Goal: Task Accomplishment & Management: Complete application form

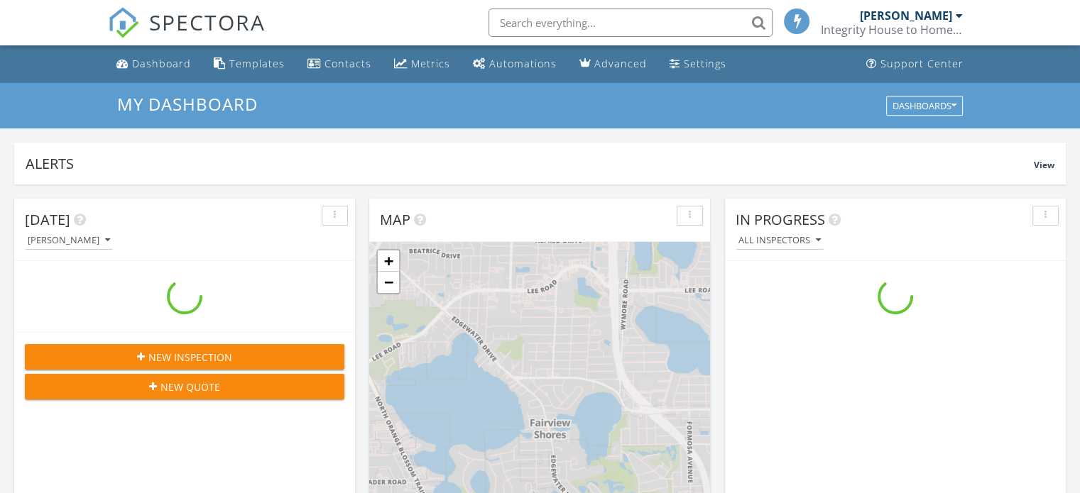
scroll to position [6, 7]
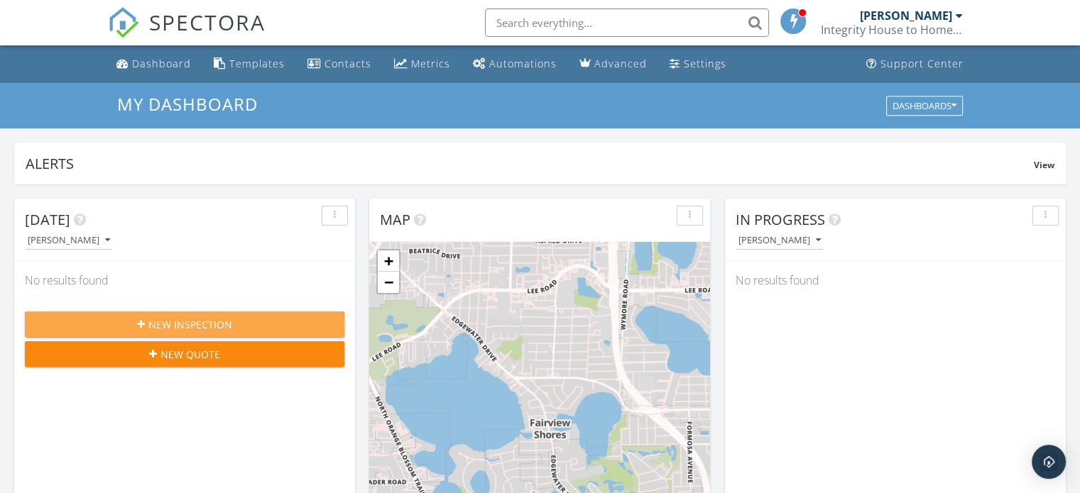
click at [192, 325] on span "New Inspection" at bounding box center [190, 324] width 84 height 15
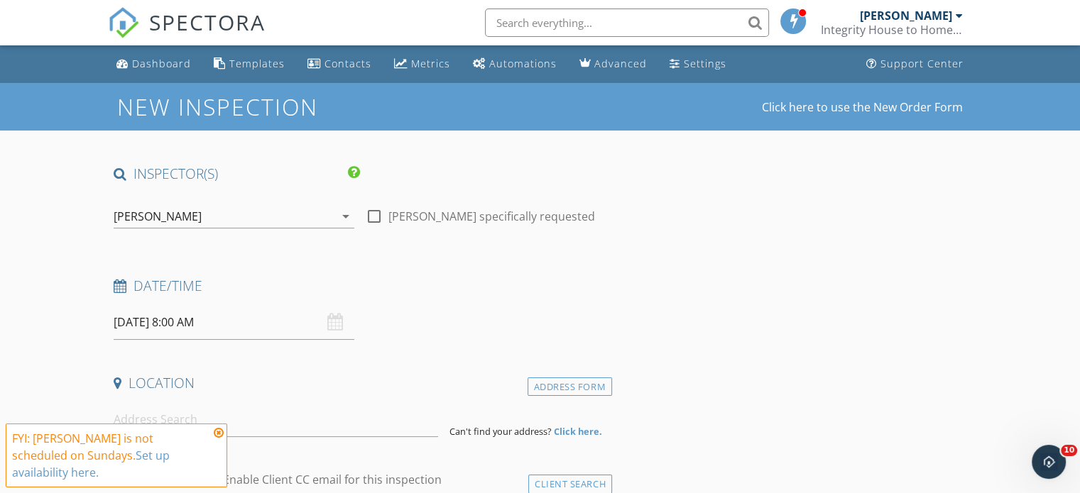
click at [374, 218] on div at bounding box center [374, 216] width 24 height 24
checkbox input "true"
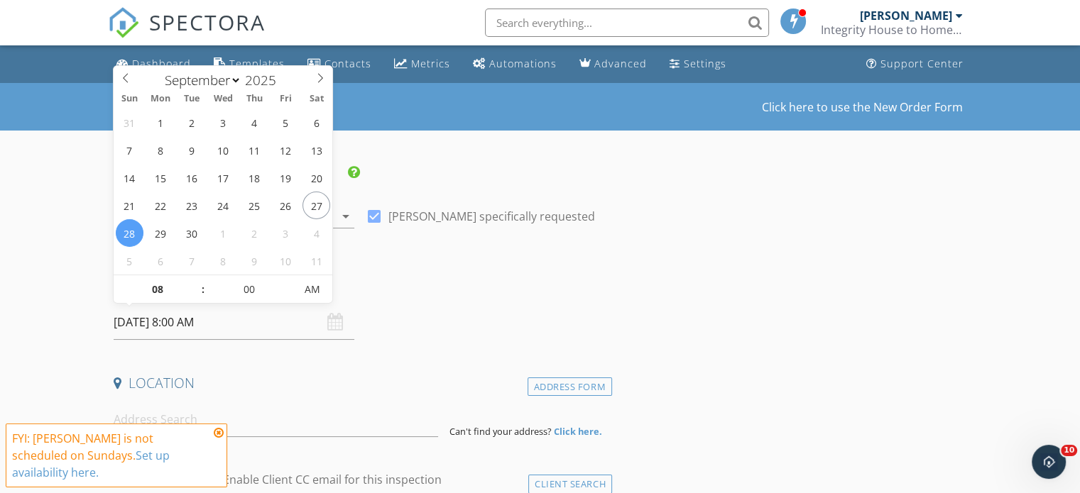
click at [176, 323] on input "[DATE] 8:00 AM" at bounding box center [234, 322] width 241 height 35
type input "09"
type input "09/28/2025 9:00 AM"
click at [197, 280] on span at bounding box center [196, 282] width 10 height 14
type input "10"
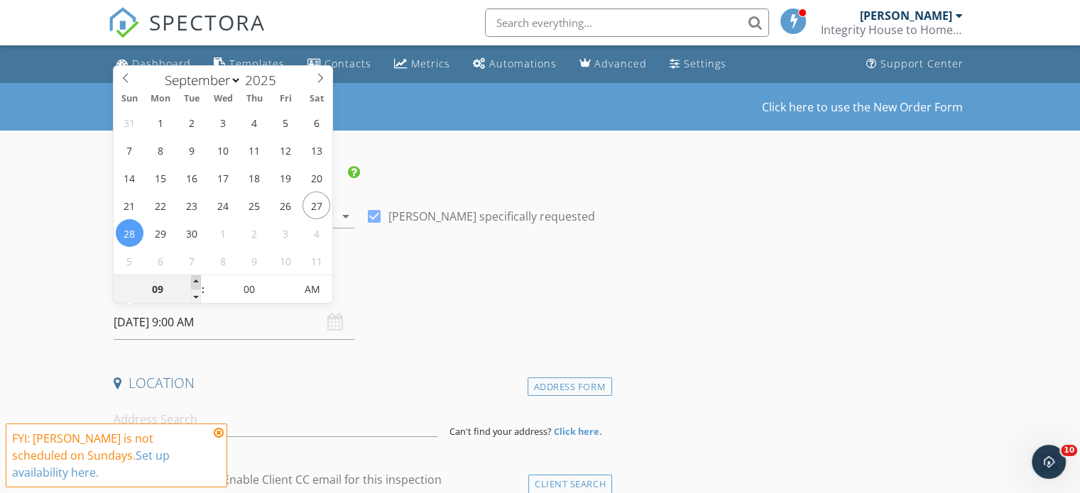
type input "09/28/2025 10:00 AM"
click at [197, 281] on span at bounding box center [196, 282] width 10 height 14
type input "11"
type input "09/28/2025 11:00 AM"
click at [197, 282] on span at bounding box center [196, 282] width 10 height 14
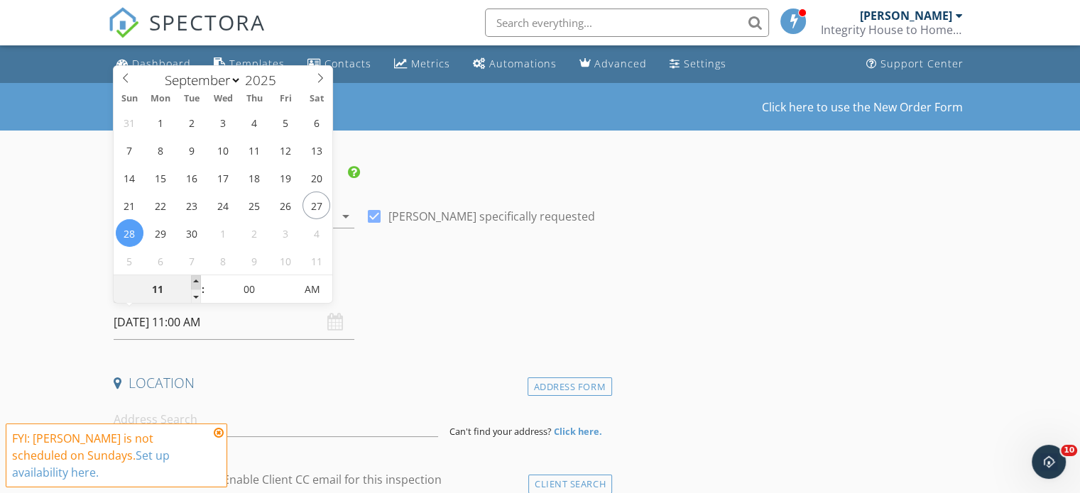
type input "12"
type input "09/28/2025 12:00 PM"
click at [197, 282] on span at bounding box center [196, 282] width 10 height 14
type input "01"
type input "09/28/2025 1:00 PM"
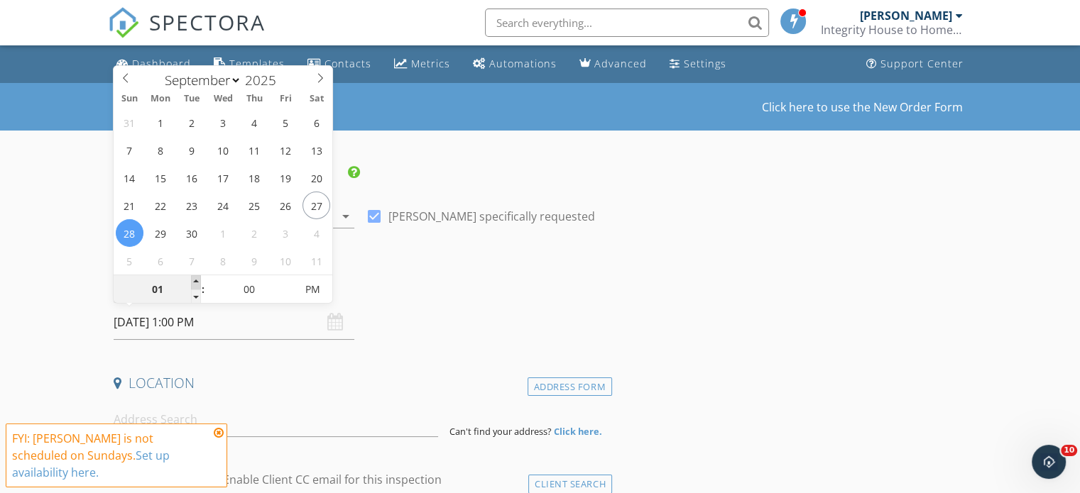
click at [197, 282] on span at bounding box center [196, 282] width 10 height 14
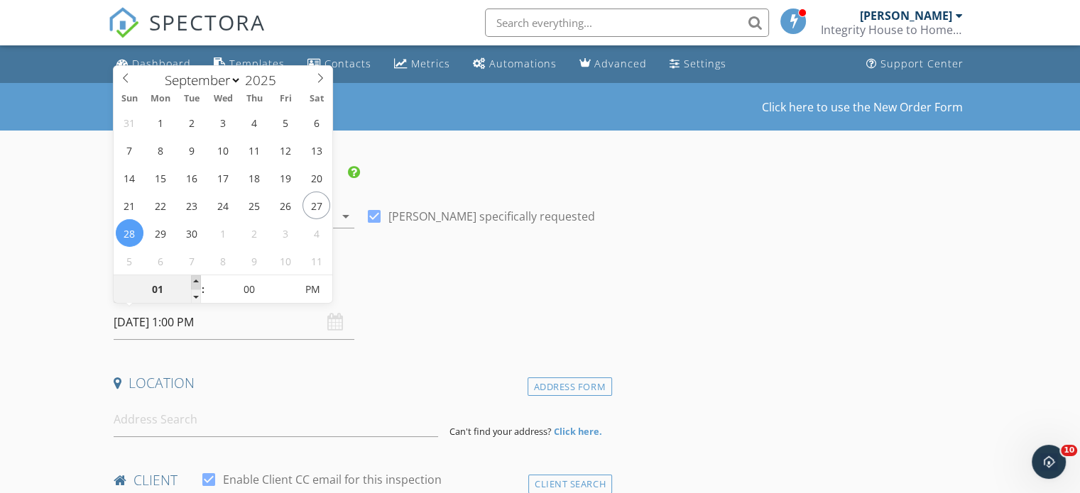
type input "02"
type input "09/28/2025 2:00 PM"
click at [197, 282] on span at bounding box center [196, 282] width 10 height 14
type input "03"
type input "[DATE] 3:00 PM"
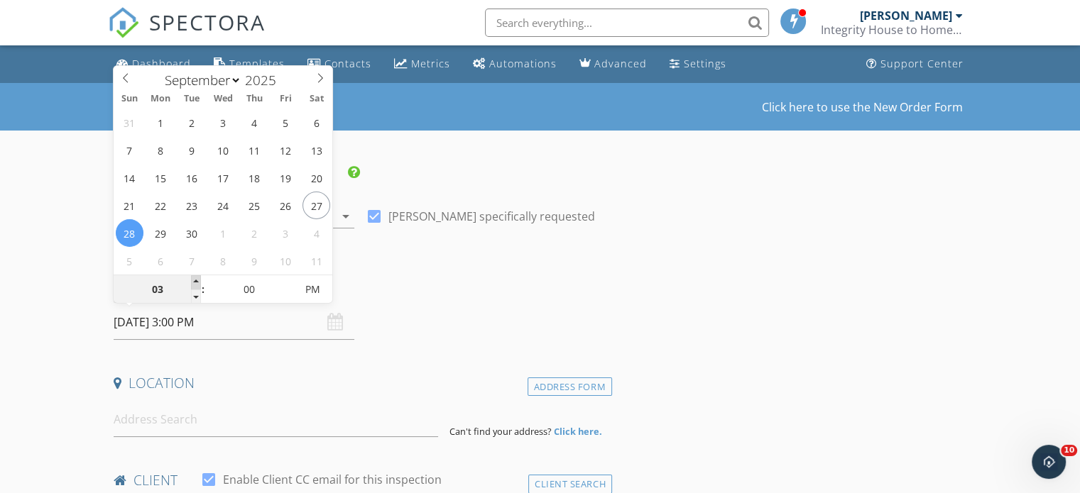
click at [197, 282] on span at bounding box center [196, 282] width 10 height 14
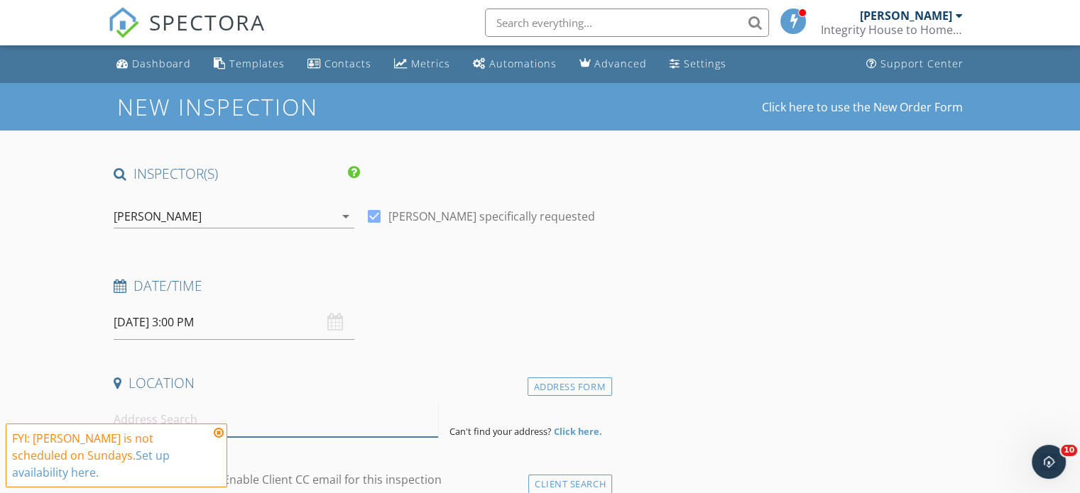
click at [185, 425] on input at bounding box center [276, 420] width 324 height 35
paste input "1859 Warwick Hill Dr Orlando FL 32826"
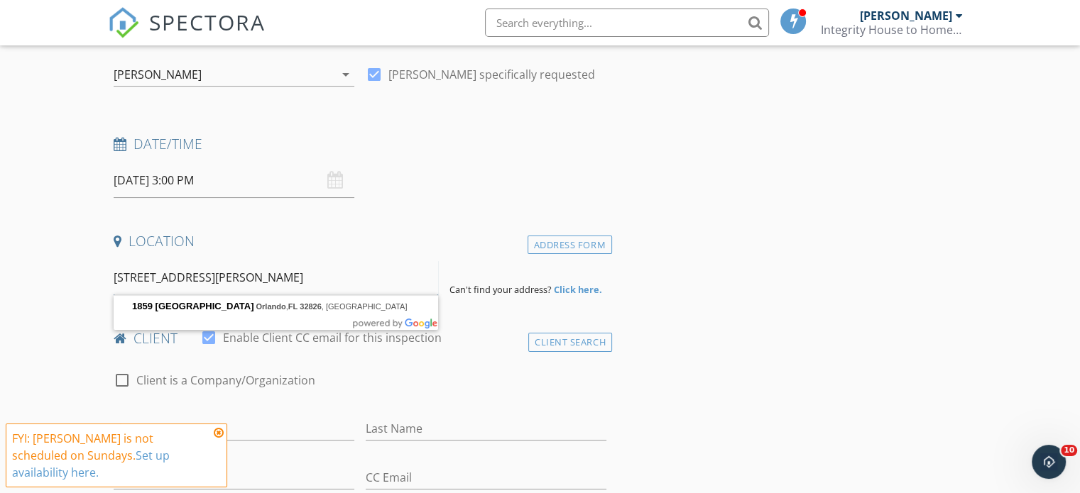
scroll to position [213, 0]
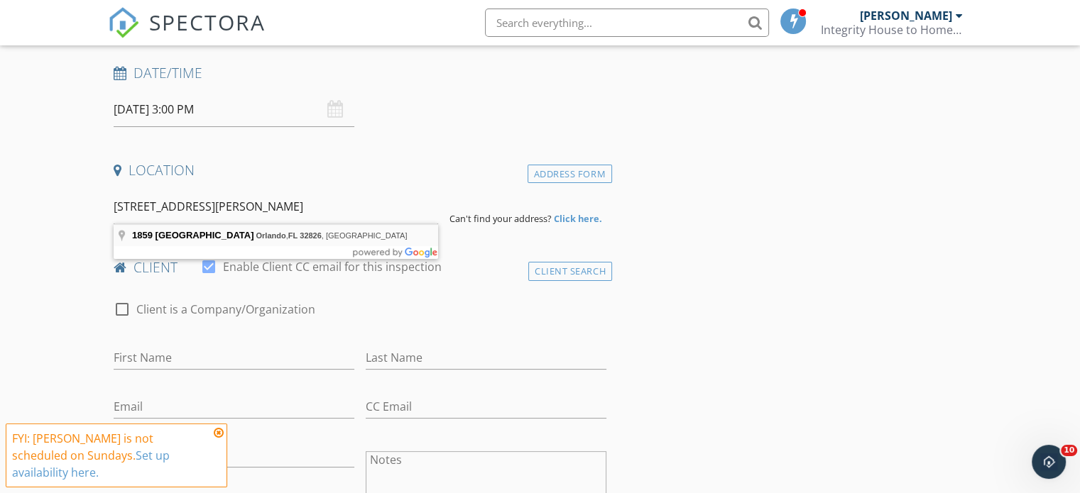
type input "1859 Warwick Hills Drive, Orlando, FL 32826, USA"
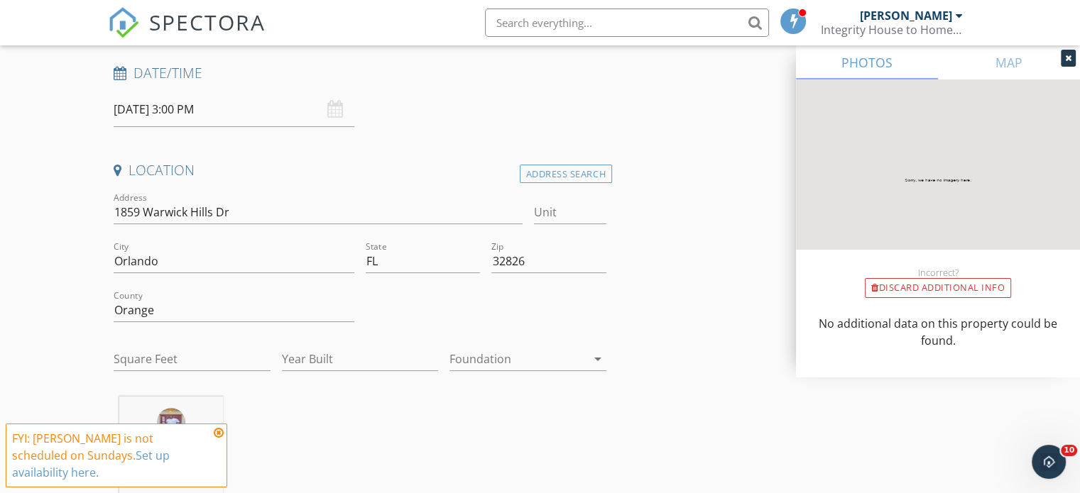
click at [571, 358] on div at bounding box center [517, 359] width 137 height 23
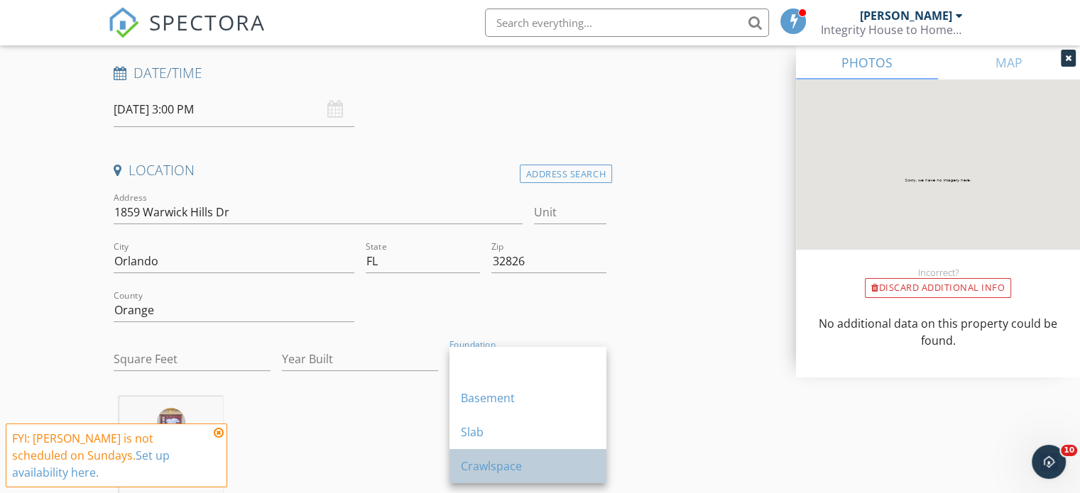
click at [531, 468] on div "Crawlspace" at bounding box center [528, 466] width 134 height 17
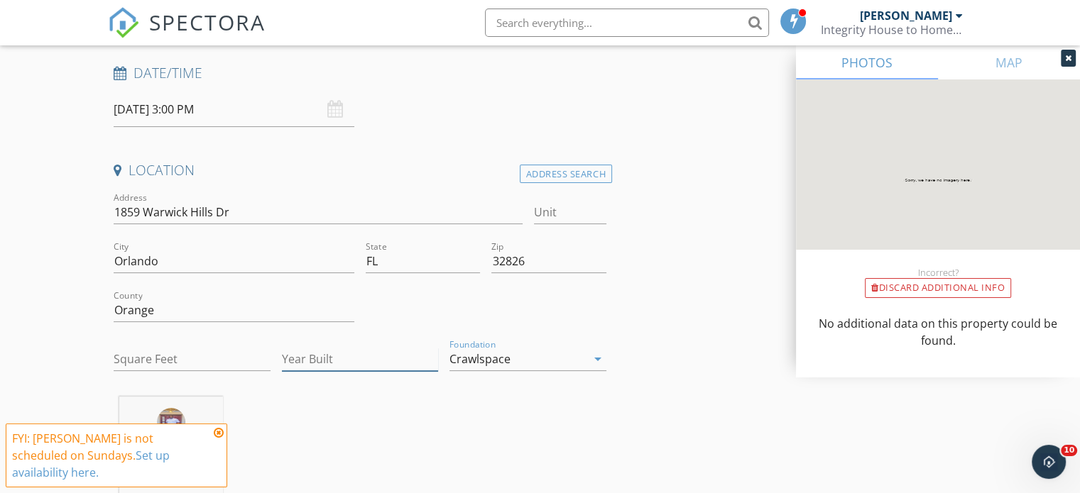
click at [301, 353] on input "Year Built" at bounding box center [360, 359] width 157 height 23
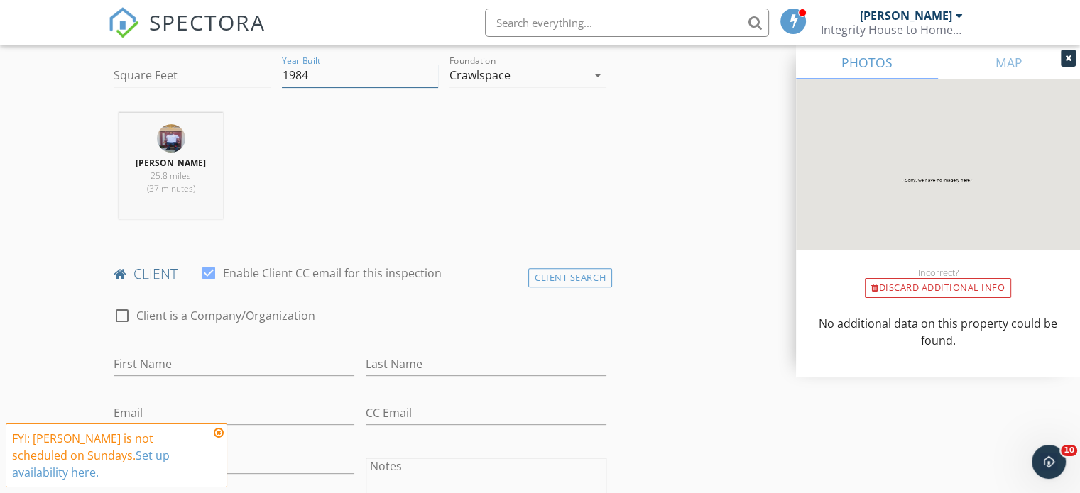
scroll to position [568, 0]
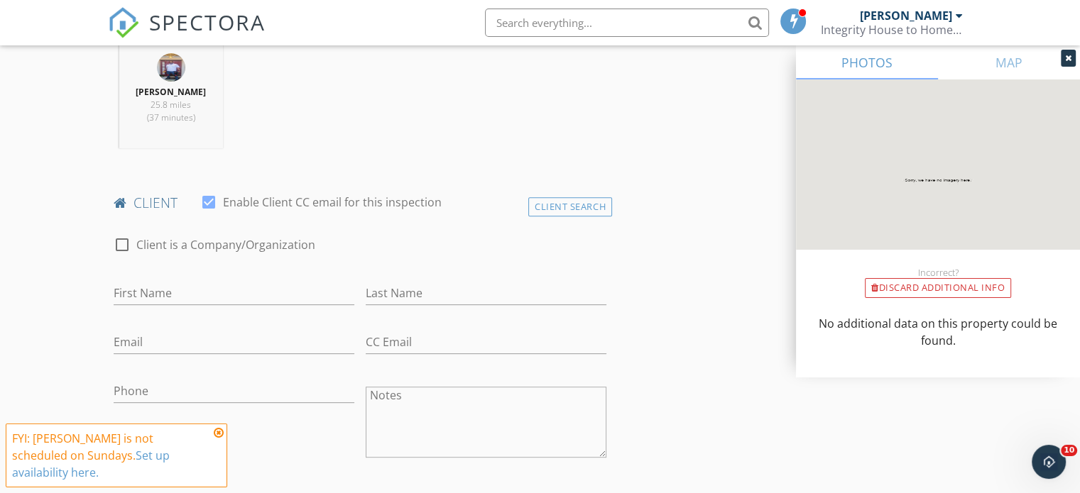
type input "1984"
click at [192, 293] on input "First Name" at bounding box center [234, 293] width 241 height 23
click at [133, 293] on input "First Name" at bounding box center [234, 293] width 241 height 23
paste input "[PERSON_NAME]"
type input "[PERSON_NAME]"
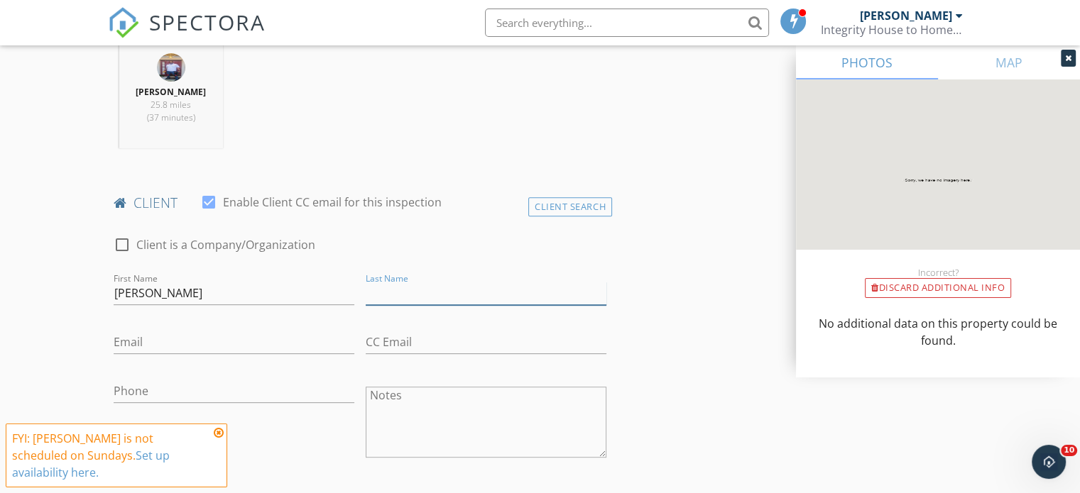
click at [397, 295] on input "Last Name" at bounding box center [486, 293] width 241 height 23
paste input "[PERSON_NAME]"
drag, startPoint x: 403, startPoint y: 288, endPoint x: 262, endPoint y: 313, distance: 142.8
click at [266, 313] on div "check_box_outline_blank Client is a Company/Organization First Name James Butle…" at bounding box center [360, 406] width 504 height 368
type input "[PERSON_NAME]"
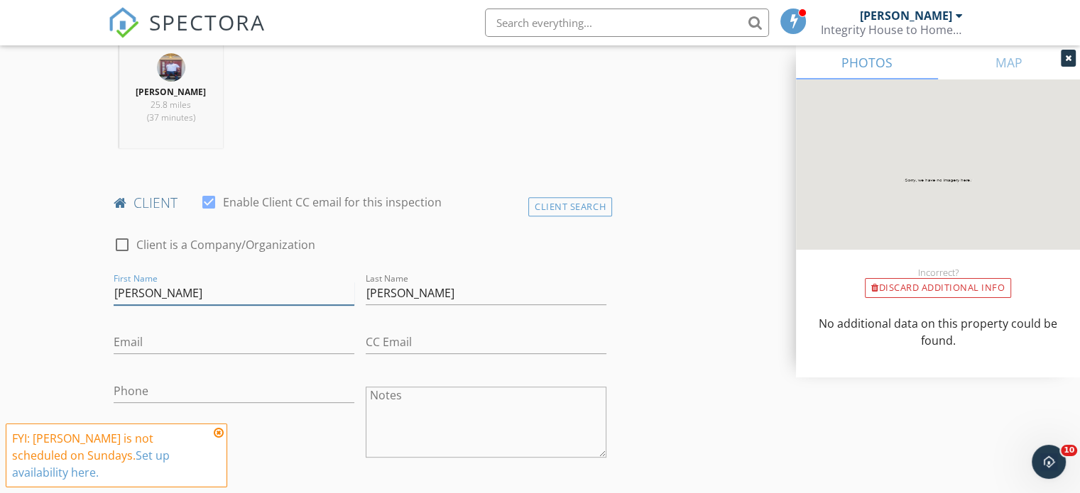
drag, startPoint x: 148, startPoint y: 293, endPoint x: 246, endPoint y: 293, distance: 98.0
click at [244, 293] on input "[PERSON_NAME]" at bounding box center [234, 293] width 241 height 23
type input "[PERSON_NAME]"
click at [135, 336] on input "Email" at bounding box center [234, 342] width 241 height 23
click at [143, 344] on input "Email" at bounding box center [234, 342] width 241 height 23
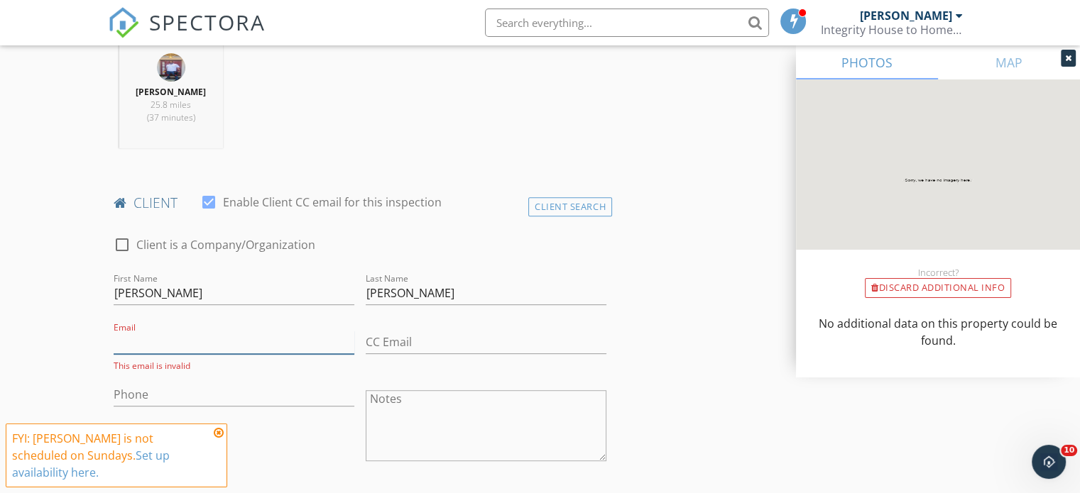
paste input "[PERSON_NAME][EMAIL_ADDRESS][DOMAIN_NAME]"
type input "[PERSON_NAME][EMAIL_ADDRESS][DOMAIN_NAME]"
click at [158, 392] on input "Phone" at bounding box center [234, 391] width 241 height 23
click at [162, 381] on input "Phone" at bounding box center [234, 391] width 241 height 23
paste input "[PHONE_NUMBER]"
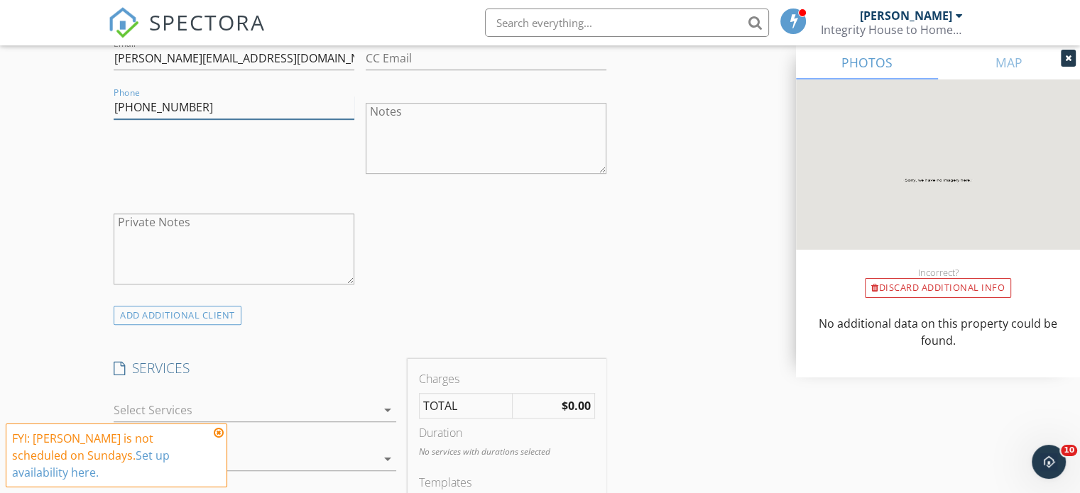
scroll to position [923, 0]
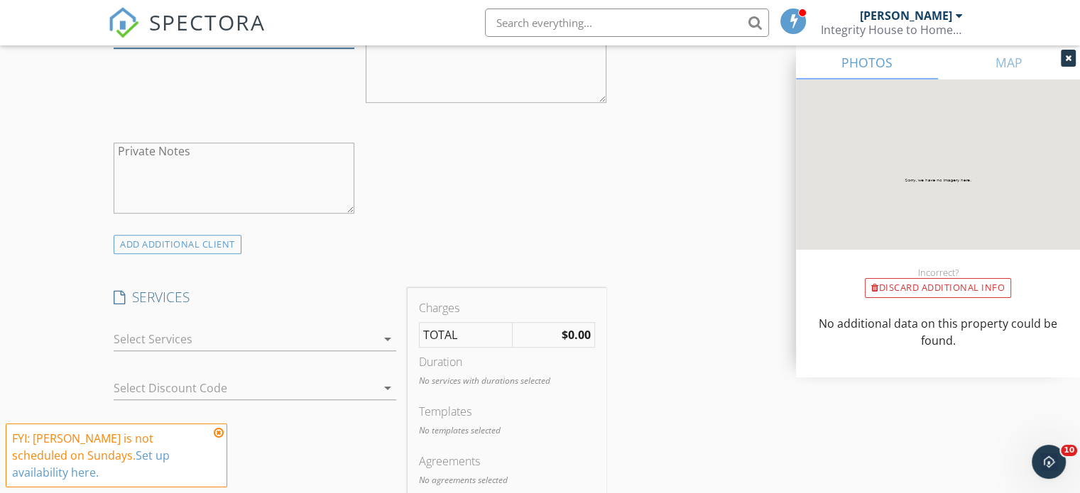
type input "[PHONE_NUMBER]"
click at [386, 346] on icon "arrow_drop_down" at bounding box center [387, 339] width 17 height 17
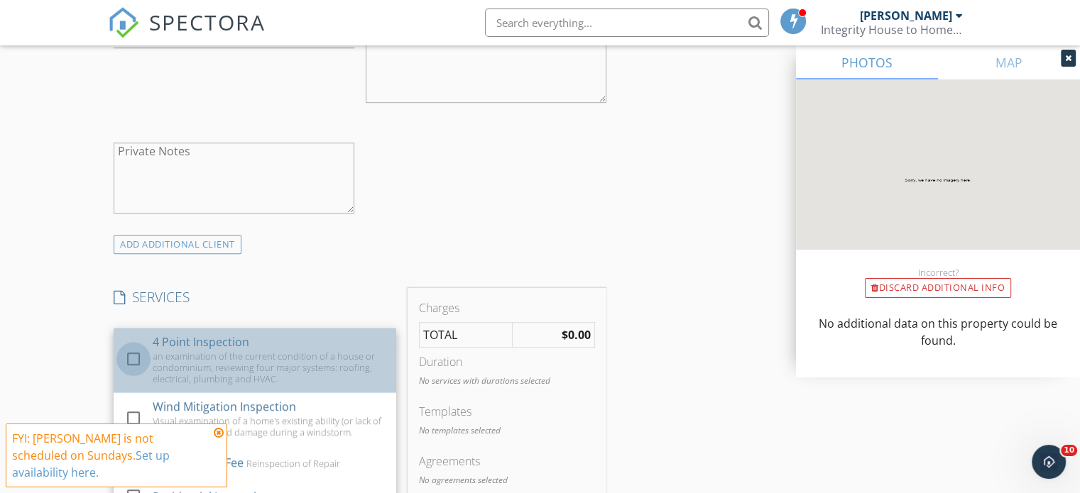
click at [133, 359] on div at bounding box center [133, 359] width 24 height 24
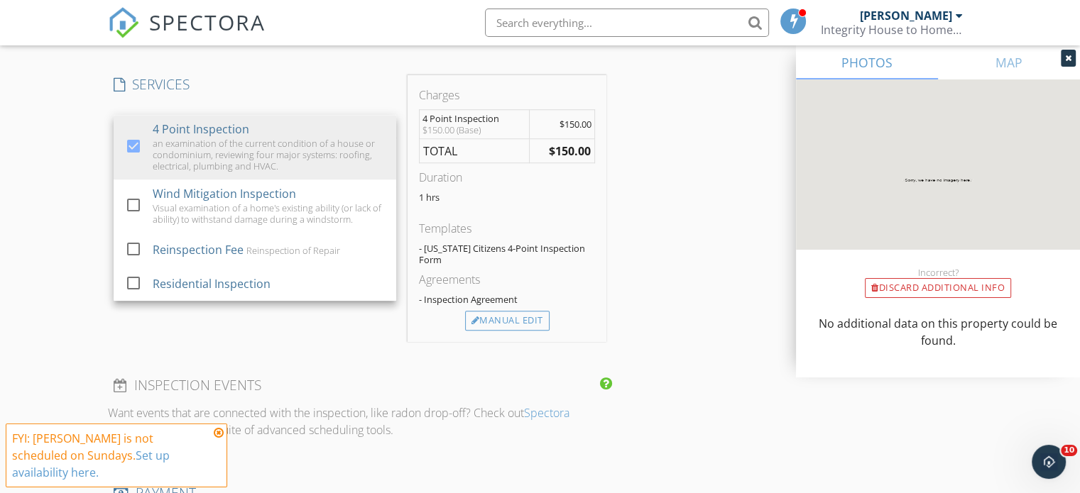
scroll to position [1207, 0]
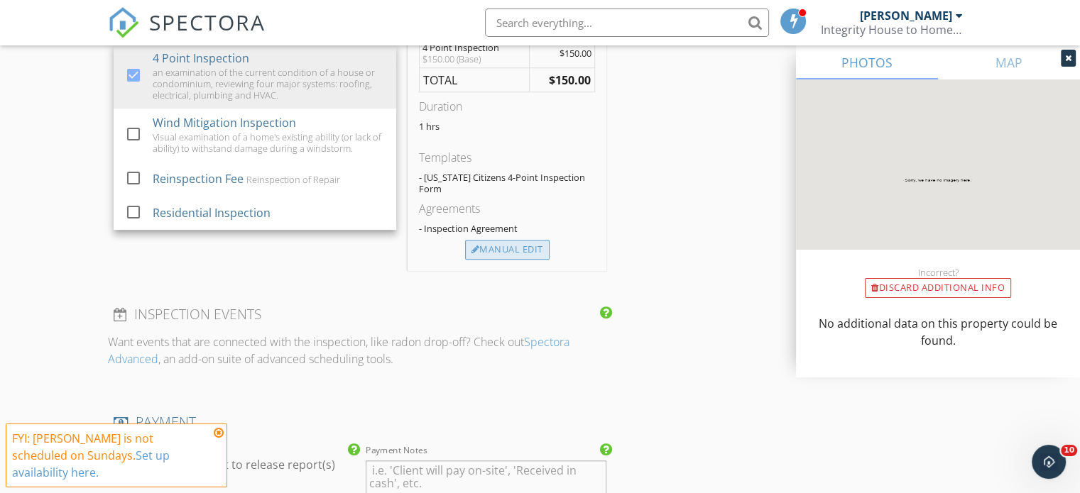
click at [514, 240] on div "Manual Edit" at bounding box center [507, 250] width 84 height 20
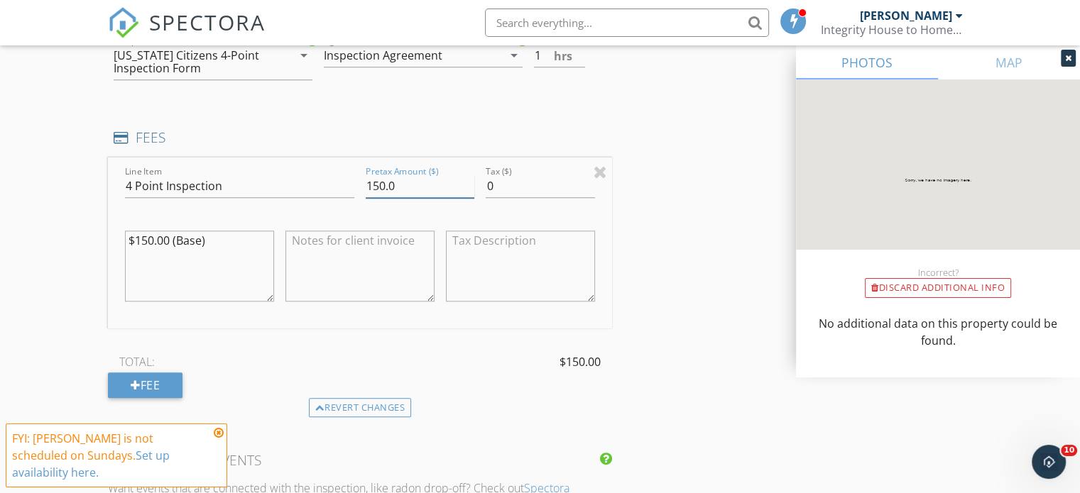
drag, startPoint x: 376, startPoint y: 184, endPoint x: 386, endPoint y: 209, distance: 27.0
click at [381, 192] on input "150.0" at bounding box center [420, 186] width 109 height 23
type input "80.0"
click at [145, 238] on textarea "$150.00 (Base)" at bounding box center [199, 266] width 149 height 71
type textarea "$80.00 (Base)"
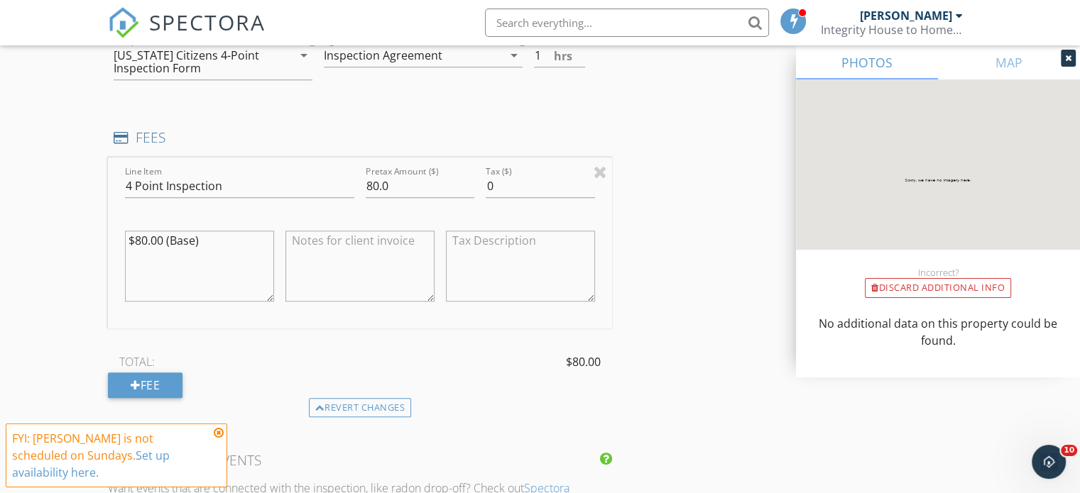
click at [339, 244] on textarea at bounding box center [359, 266] width 149 height 71
type textarea "1"
click at [350, 263] on textarea "$150.00 Four Point Inspection -70.00 Statefarm Discount" at bounding box center [359, 266] width 149 height 71
click at [430, 264] on textarea "$150.00 Four Point Inspection -70.00 State farm Discount" at bounding box center [359, 266] width 149 height 71
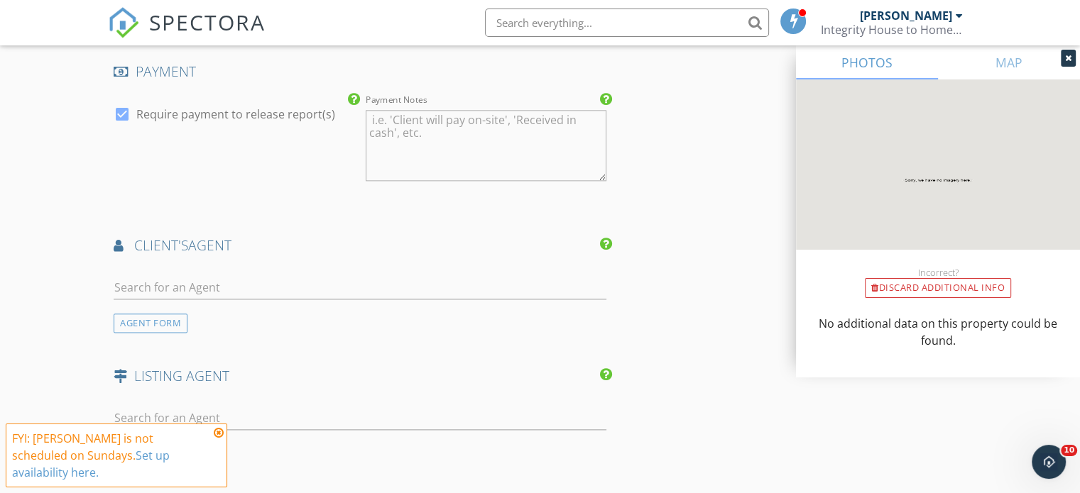
scroll to position [1775, 0]
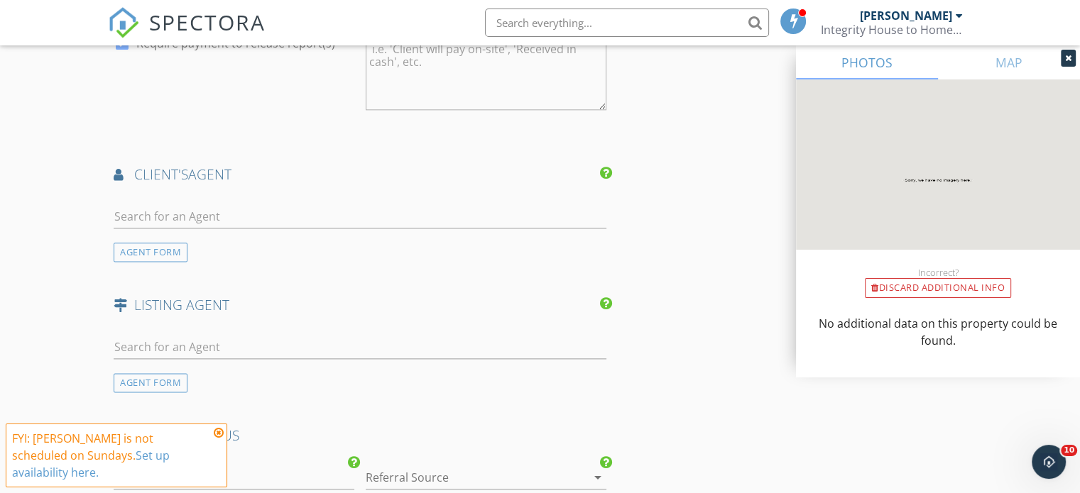
type textarea "$150.00 Four Point Inspection -70.00 State farm Discount $80.00 Total"
click at [165, 214] on input "text" at bounding box center [360, 216] width 493 height 23
type input "jimm"
click at [227, 253] on div "[PERSON_NAME][GEOGRAPHIC_DATA]" at bounding box center [231, 256] width 155 height 11
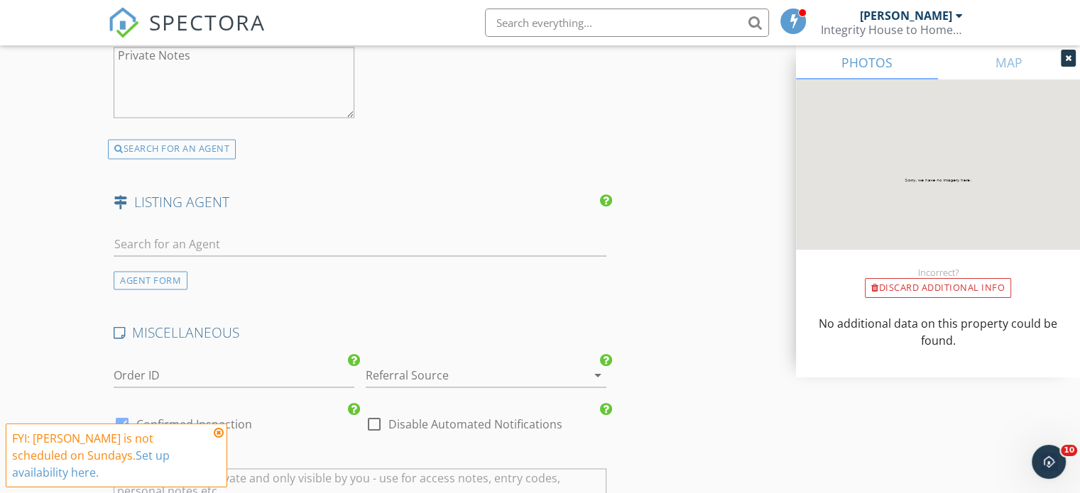
scroll to position [2343, 0]
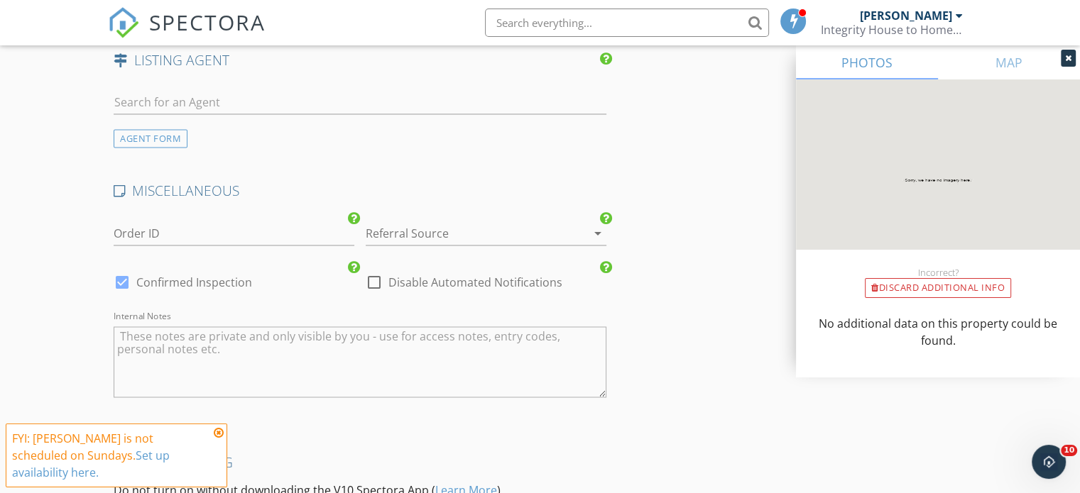
click at [574, 225] on div at bounding box center [577, 233] width 17 height 17
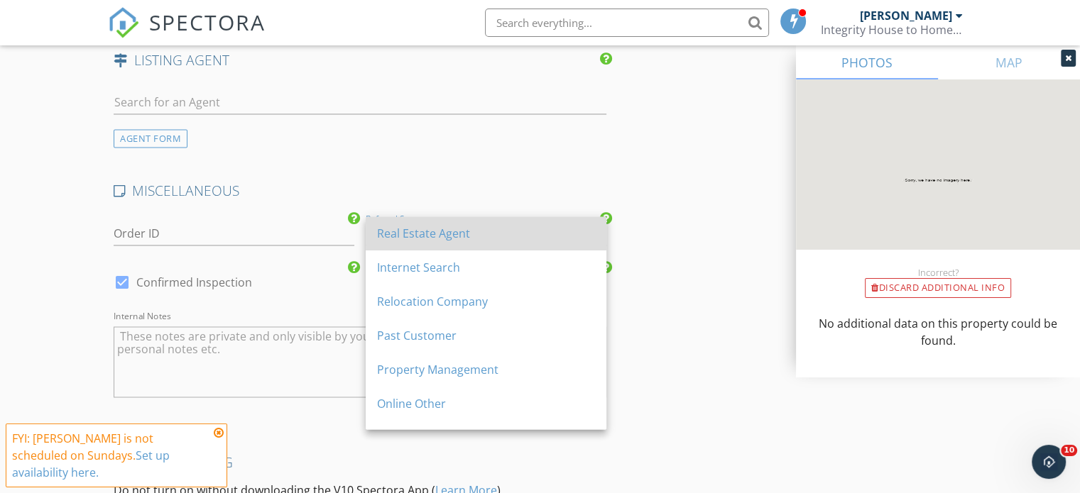
click at [427, 232] on div "Real Estate Agent" at bounding box center [486, 233] width 218 height 17
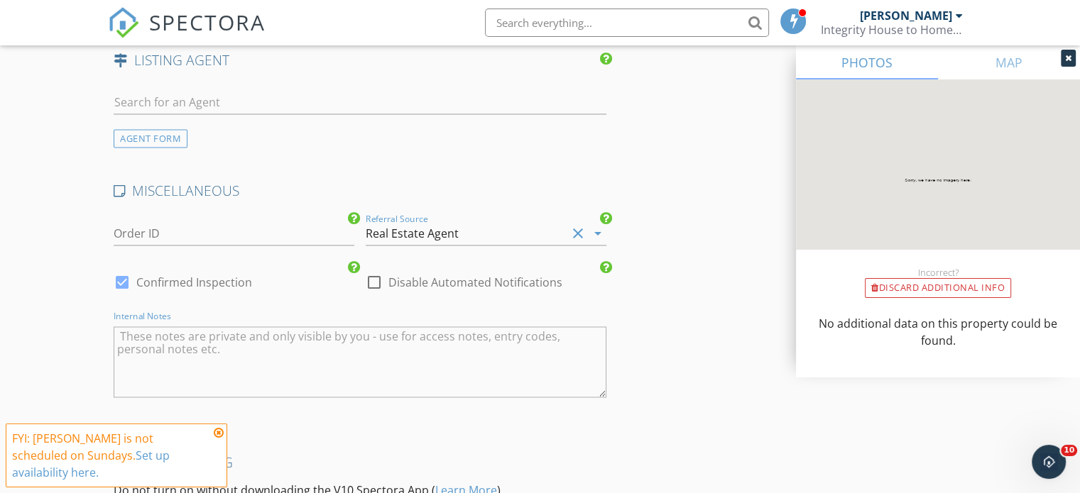
click at [209, 346] on textarea "Internal Notes" at bounding box center [360, 362] width 493 height 71
click at [227, 351] on textarea "Internal Notes" at bounding box center [360, 362] width 493 height 71
paste textarea "T05003157 01/26/05 2005 00204438 000 00 ROOF Roof Permit Complete 01/26/05 TYPE…"
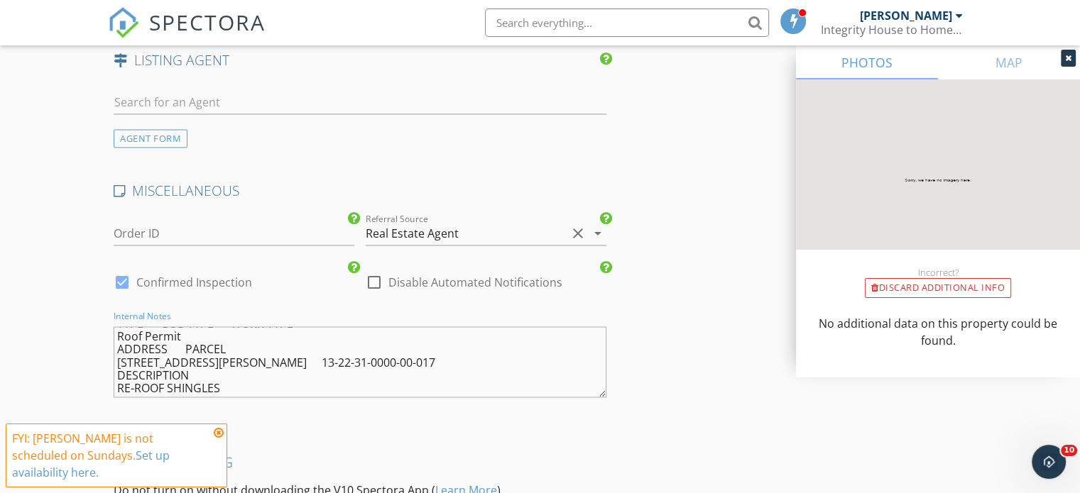
scroll to position [0, 0]
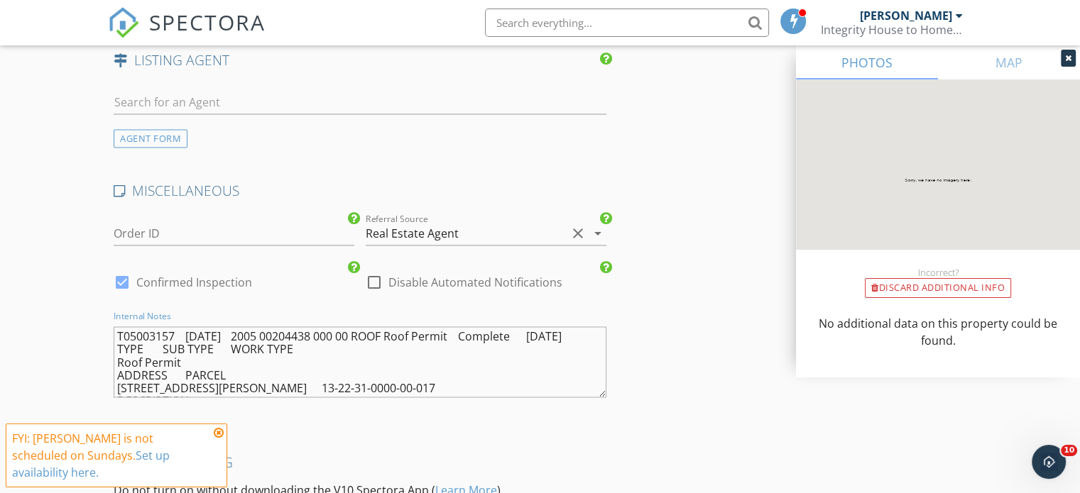
click at [117, 330] on textarea "T05003157 01/26/05 2005 00204438 000 00 ROOF Roof Permit Complete 01/26/05 TYPE…" at bounding box center [360, 362] width 493 height 71
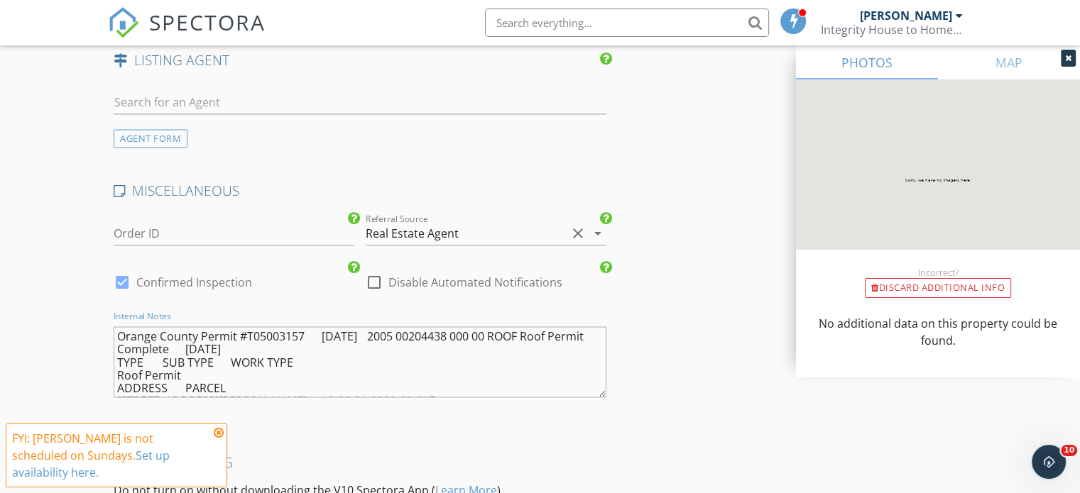
click at [308, 332] on textarea "Orange County Permit #T05003157 01/26/05 2005 00204438 000 00 ROOF Roof Permit …" at bounding box center [360, 362] width 493 height 71
click at [200, 329] on textarea "Orange County Permit #T05003157 on 01/26/05 2005 00204438 000 00 ROOF Roof Perm…" at bounding box center [360, 362] width 493 height 71
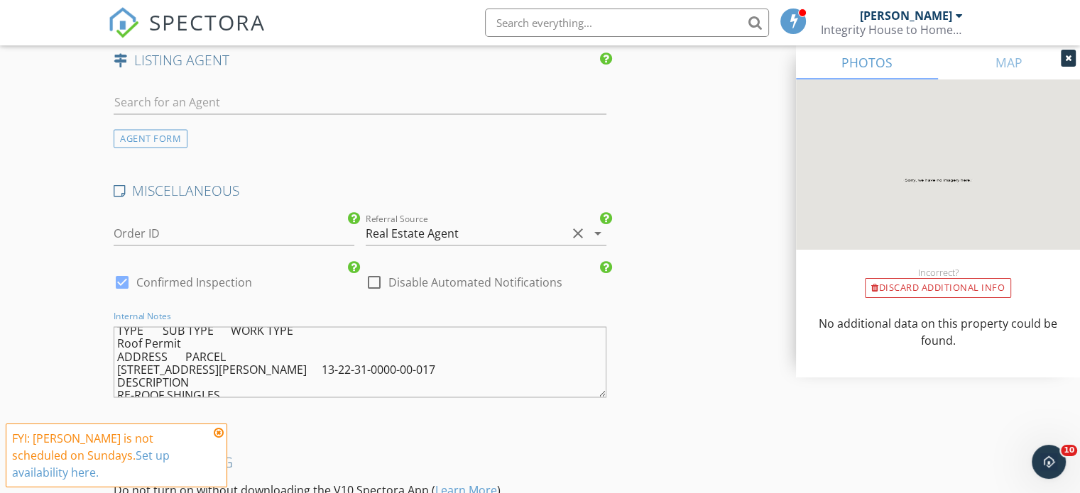
scroll to position [38, 0]
drag, startPoint x: 429, startPoint y: 330, endPoint x: 466, endPoint y: 388, distance: 68.9
click at [466, 388] on textarea "Orange County ReRoof Permit #T05003157 on 01/26/05 2005 00204438 000 00 ROOF Ro…" at bounding box center [360, 362] width 493 height 71
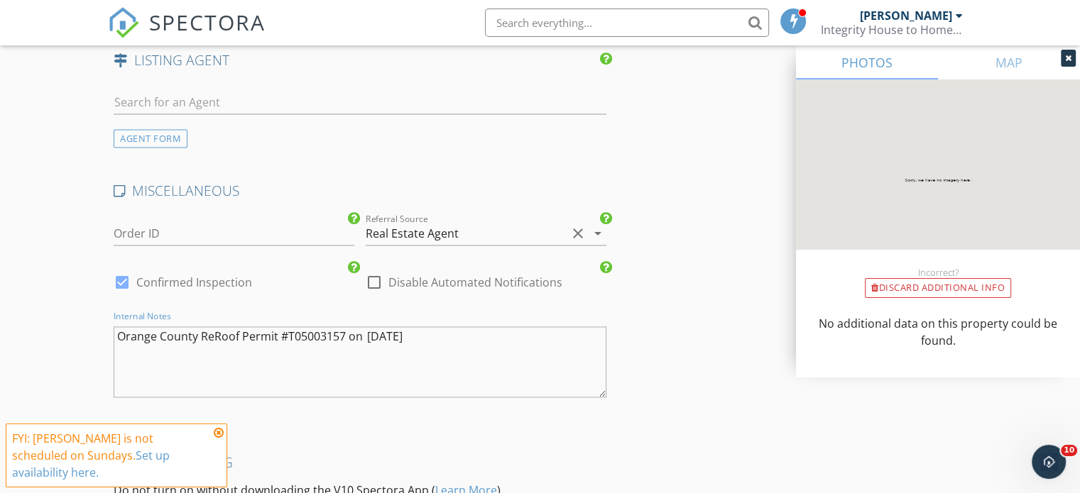
scroll to position [0, 0]
type textarea "Orange County ReRoof Permit #T05003157 on [DATE]"
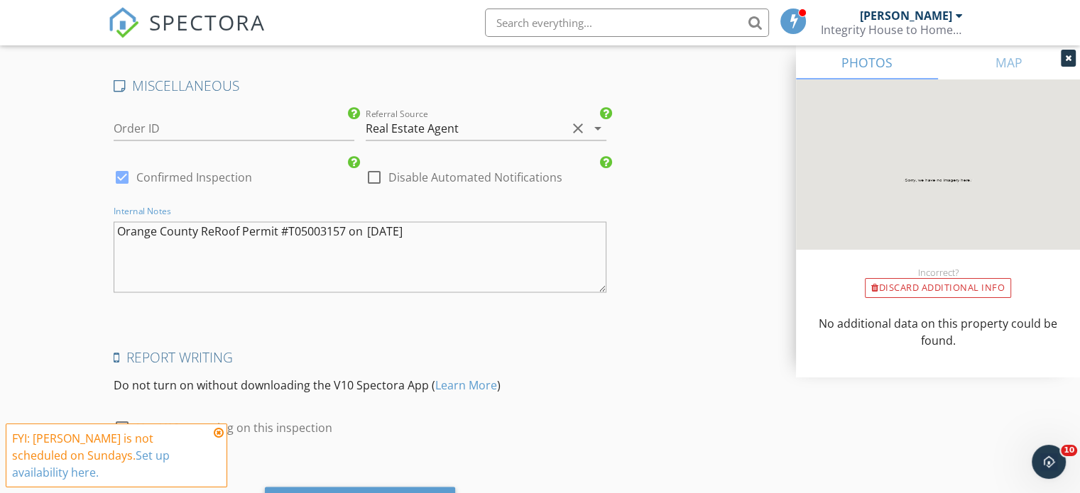
scroll to position [2519, 0]
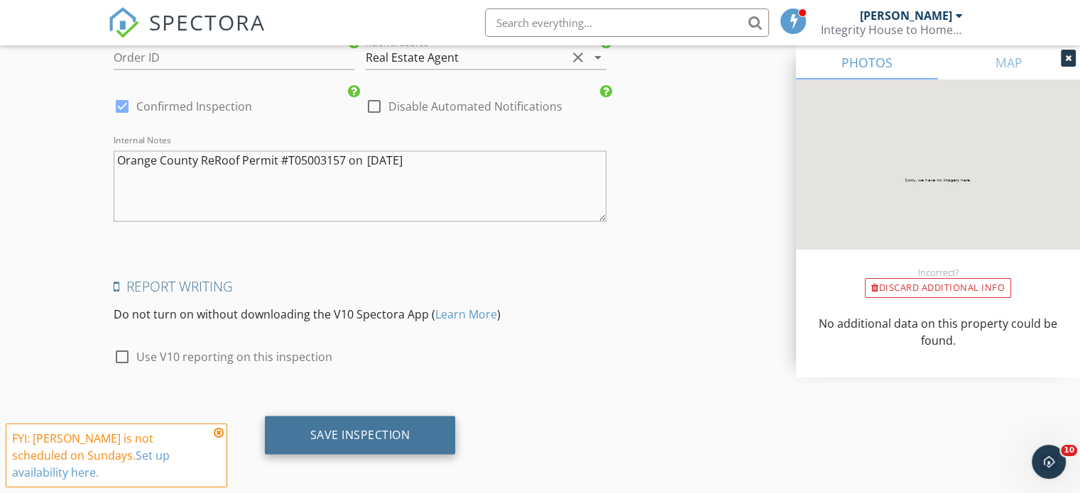
click at [354, 427] on div "Save Inspection" at bounding box center [360, 434] width 100 height 14
